Goal: Task Accomplishment & Management: Manage account settings

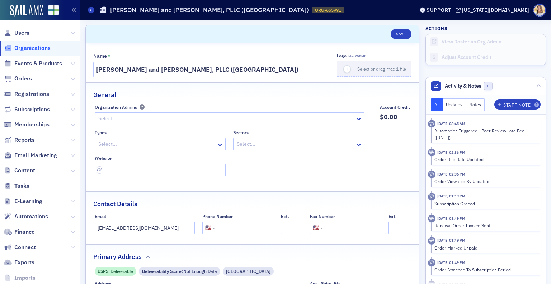
select select "US"
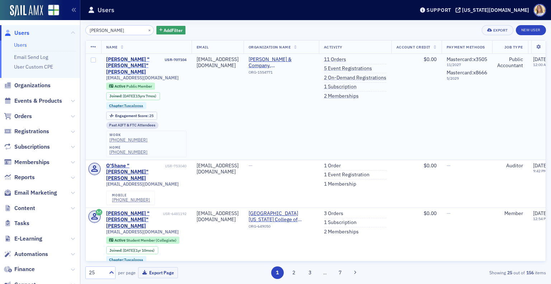
type input "[PERSON_NAME]"
click at [148, 60] on div "Joshua "Josh" Shaw" at bounding box center [134, 65] width 57 height 19
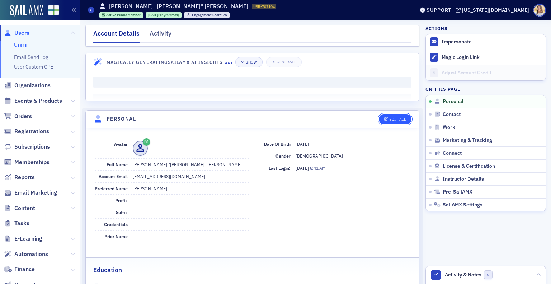
click at [389, 118] on div "Edit All" at bounding box center [397, 119] width 17 height 4
select select "US"
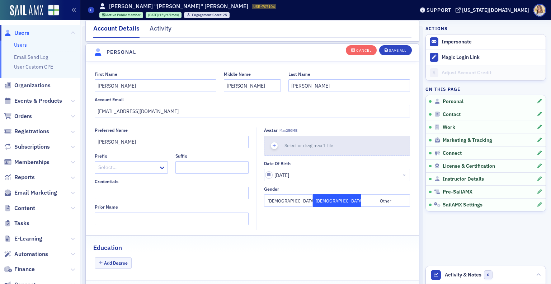
scroll to position [83, 0]
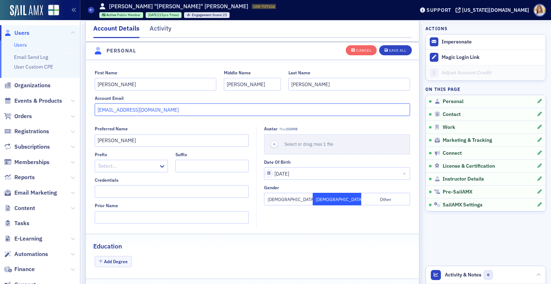
drag, startPoint x: 163, startPoint y: 107, endPoint x: 70, endPoint y: 109, distance: 93.7
click at [70, 109] on div "Users Users Email Send Log User Custom CPE Organizations Events & Products Orde…" at bounding box center [275, 142] width 551 height 284
paste input "osh@centralalabamaasphal"
type input "josh@centralalabamaasphalt.com"
click at [397, 49] on div "Save All" at bounding box center [397, 50] width 17 height 4
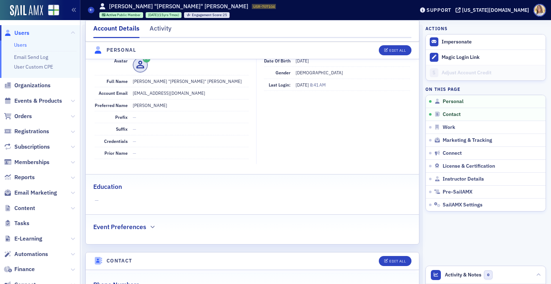
click at [22, 34] on span "Users" at bounding box center [21, 33] width 15 height 8
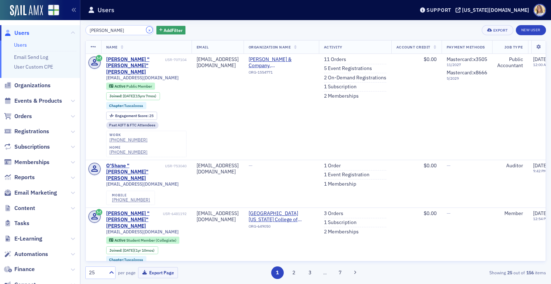
click at [146, 28] on button "×" at bounding box center [149, 30] width 6 height 6
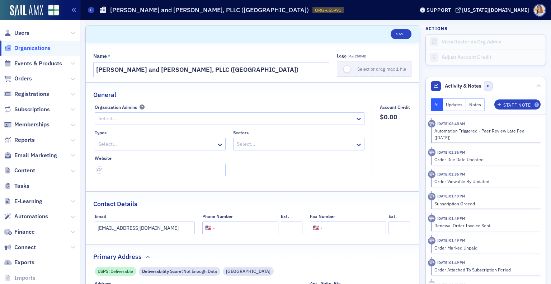
select select "US"
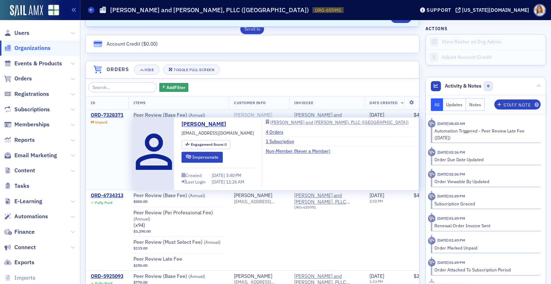
click at [266, 112] on div "James Stafford" at bounding box center [253, 115] width 38 height 6
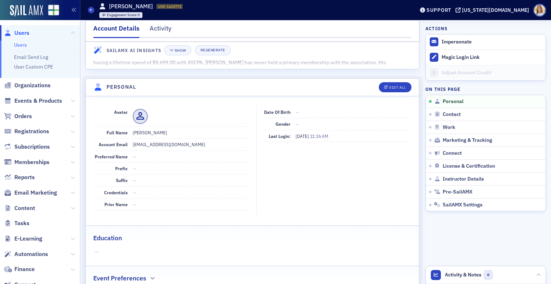
scroll to position [6, 0]
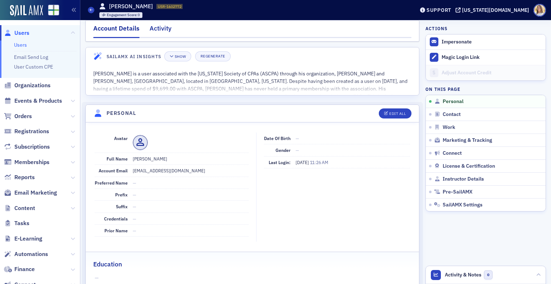
click at [164, 27] on div "Activity" at bounding box center [161, 30] width 22 height 13
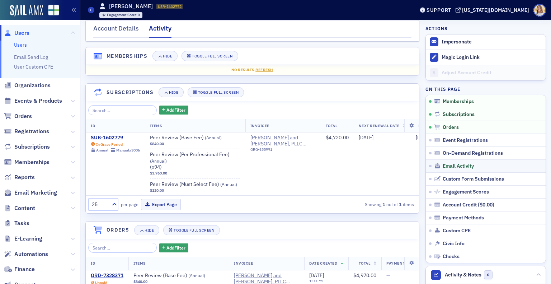
click at [446, 161] on link "Email Activity" at bounding box center [486, 165] width 120 height 13
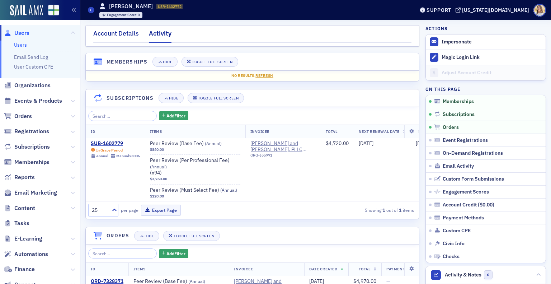
click at [112, 30] on div "Account Details" at bounding box center [116, 35] width 46 height 13
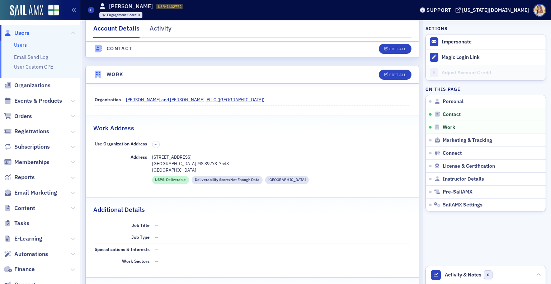
scroll to position [386, 0]
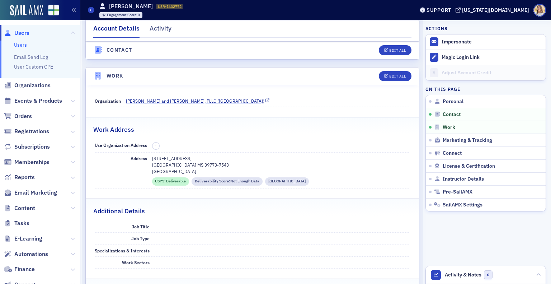
click at [168, 101] on span "[PERSON_NAME] and [PERSON_NAME], PLLC ([GEOGRAPHIC_DATA])" at bounding box center [195, 101] width 139 height 6
click at [24, 33] on span "Users" at bounding box center [21, 33] width 15 height 8
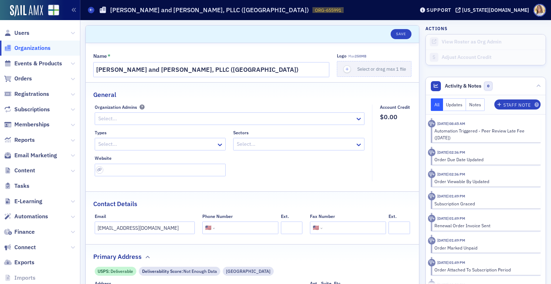
select select "US"
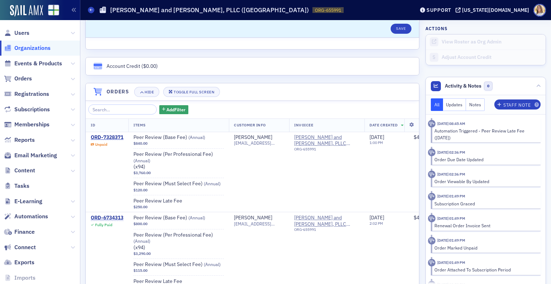
scroll to position [433, 0]
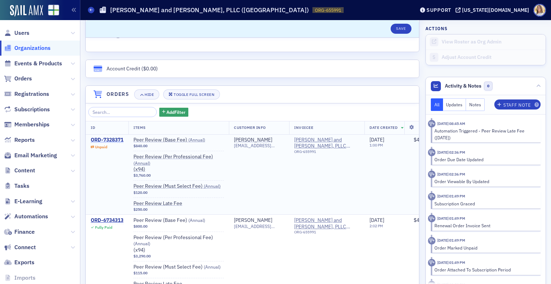
click at [121, 138] on div "ORD-7328371" at bounding box center [107, 140] width 33 height 6
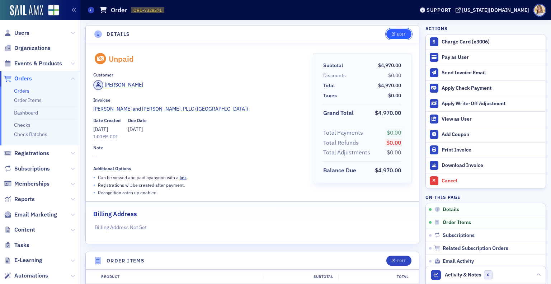
click at [397, 34] on div "Edit" at bounding box center [401, 34] width 9 height 4
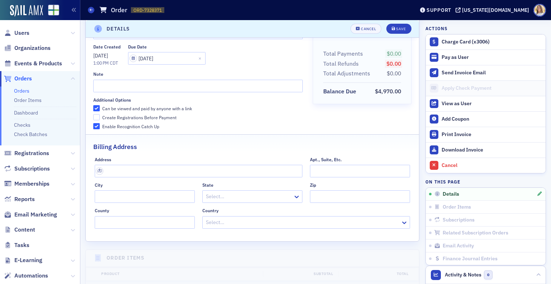
scroll to position [82, 0]
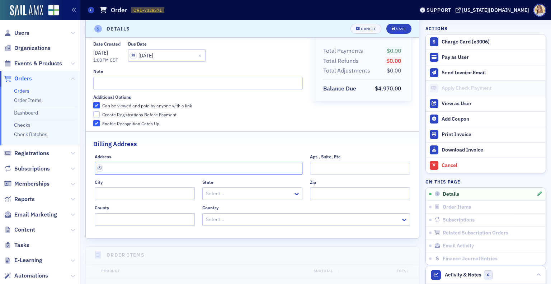
click at [240, 173] on input "text" at bounding box center [199, 168] width 208 height 13
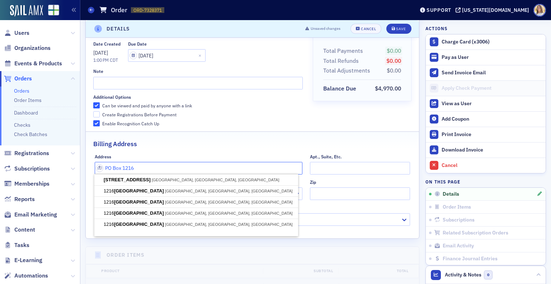
type input "PO Box 1216"
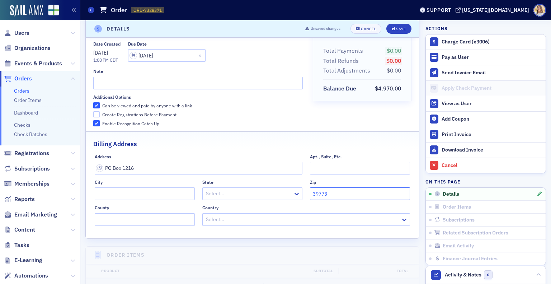
type input "39773"
click at [163, 192] on input "City" at bounding box center [145, 193] width 100 height 13
type input "[GEOGRAPHIC_DATA]"
click at [240, 197] on div at bounding box center [248, 193] width 87 height 9
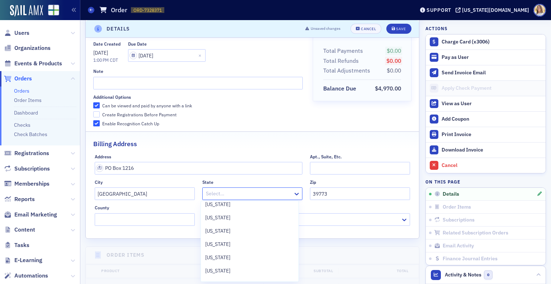
scroll to position [277, 0]
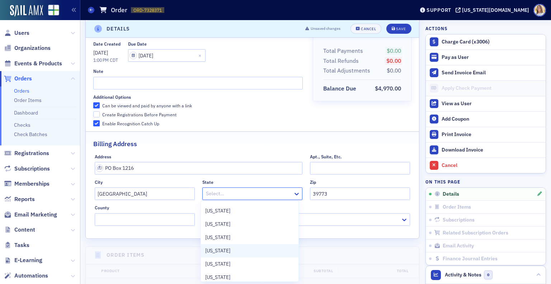
click at [277, 256] on div "[US_STATE]" at bounding box center [250, 250] width 98 height 13
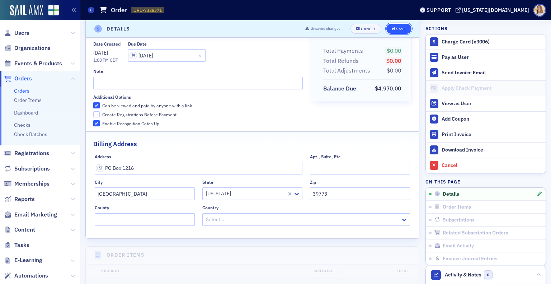
click at [396, 28] on div "Save" at bounding box center [401, 29] width 10 height 4
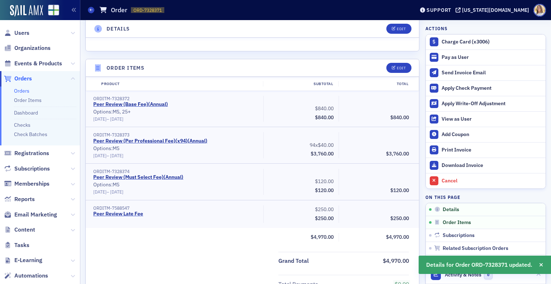
scroll to position [205, 0]
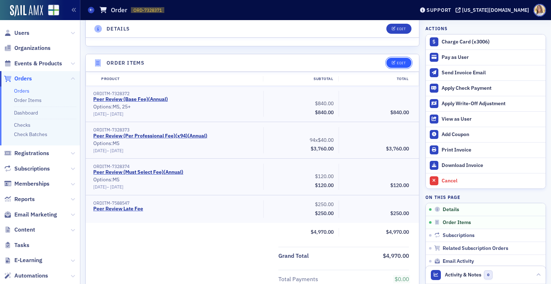
click at [397, 61] on div "Edit" at bounding box center [401, 63] width 9 height 4
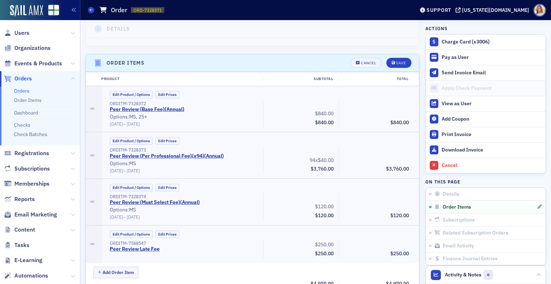
scroll to position [235, 0]
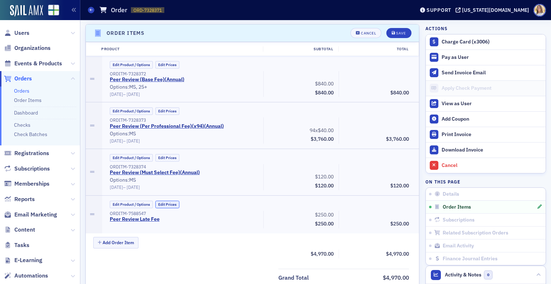
click at [173, 202] on button "Edit Prices" at bounding box center [167, 205] width 24 height 8
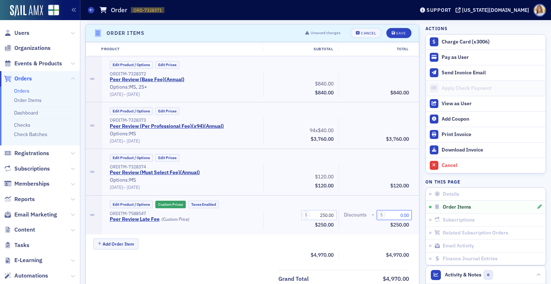
drag, startPoint x: 389, startPoint y: 210, endPoint x: 423, endPoint y: 209, distance: 34.1
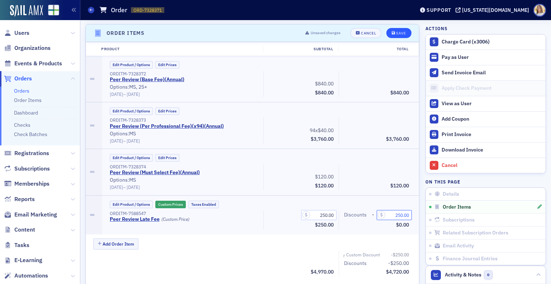
type input "250.00"
click at [396, 33] on div "Save" at bounding box center [401, 33] width 10 height 4
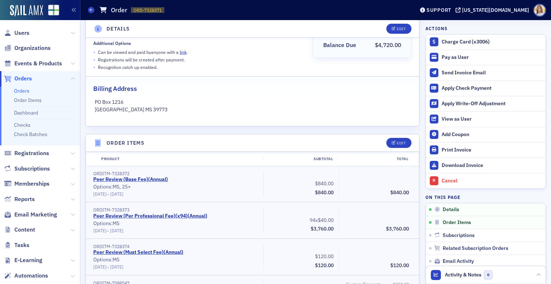
scroll to position [127, 0]
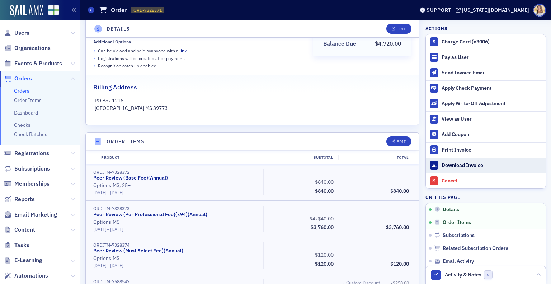
click at [465, 160] on link "Download Invoice" at bounding box center [486, 165] width 120 height 15
drag, startPoint x: 203, startPoint y: 50, endPoint x: 179, endPoint y: 50, distance: 23.3
click at [179, 50] on div "• Can be viewed and paid by anyone with a link ." at bounding box center [198, 51] width 210 height 8
copy p "link ."
